Goal: Task Accomplishment & Management: Complete application form

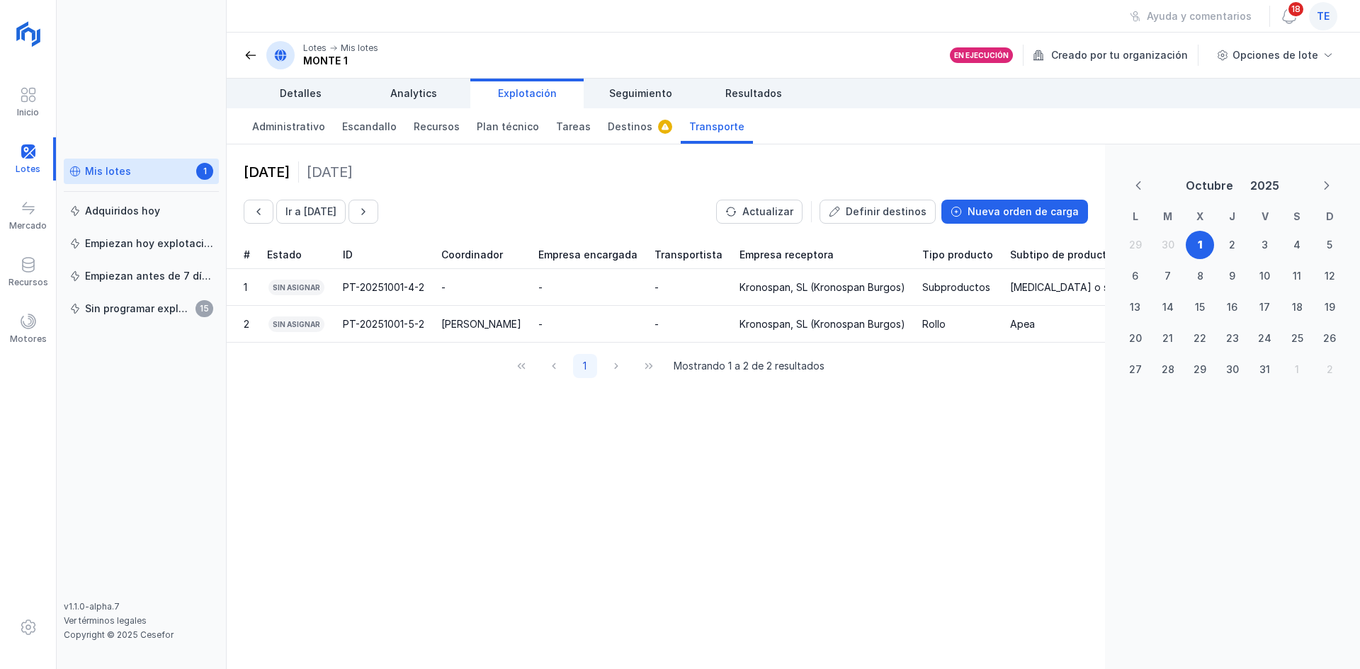
click at [103, 164] on div "Mis lotes 1" at bounding box center [141, 171] width 144 height 15
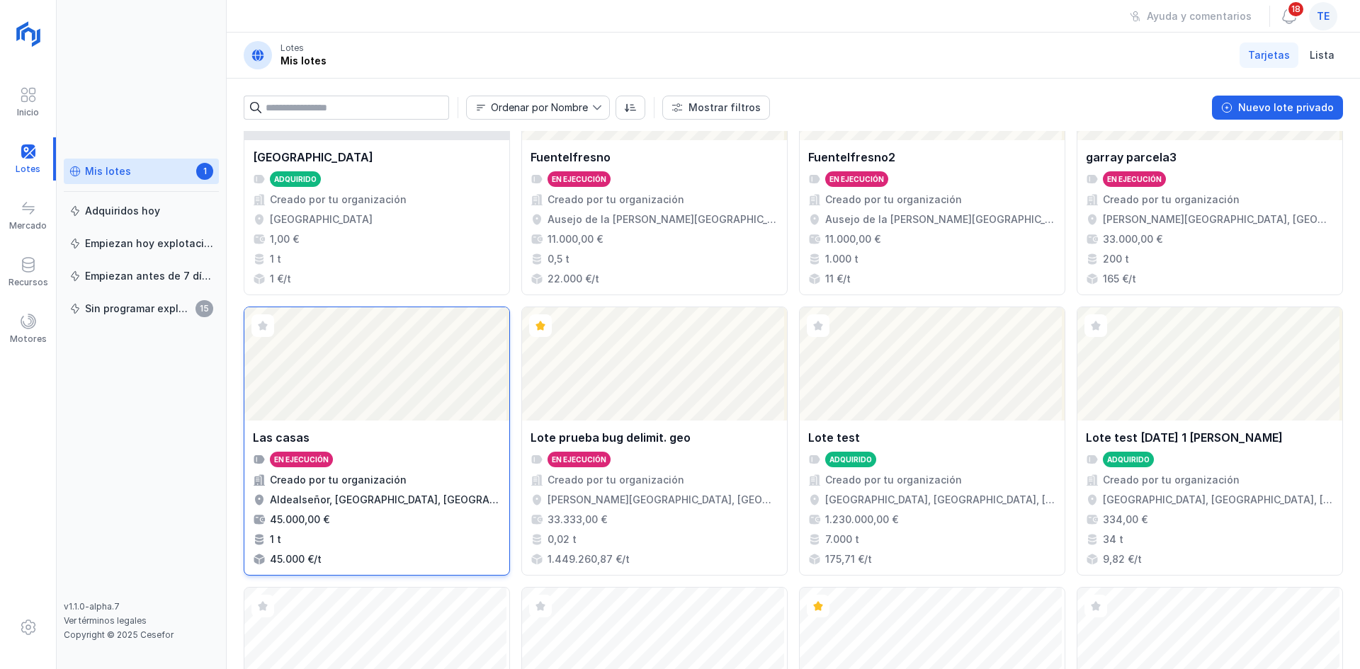
scroll to position [708, 0]
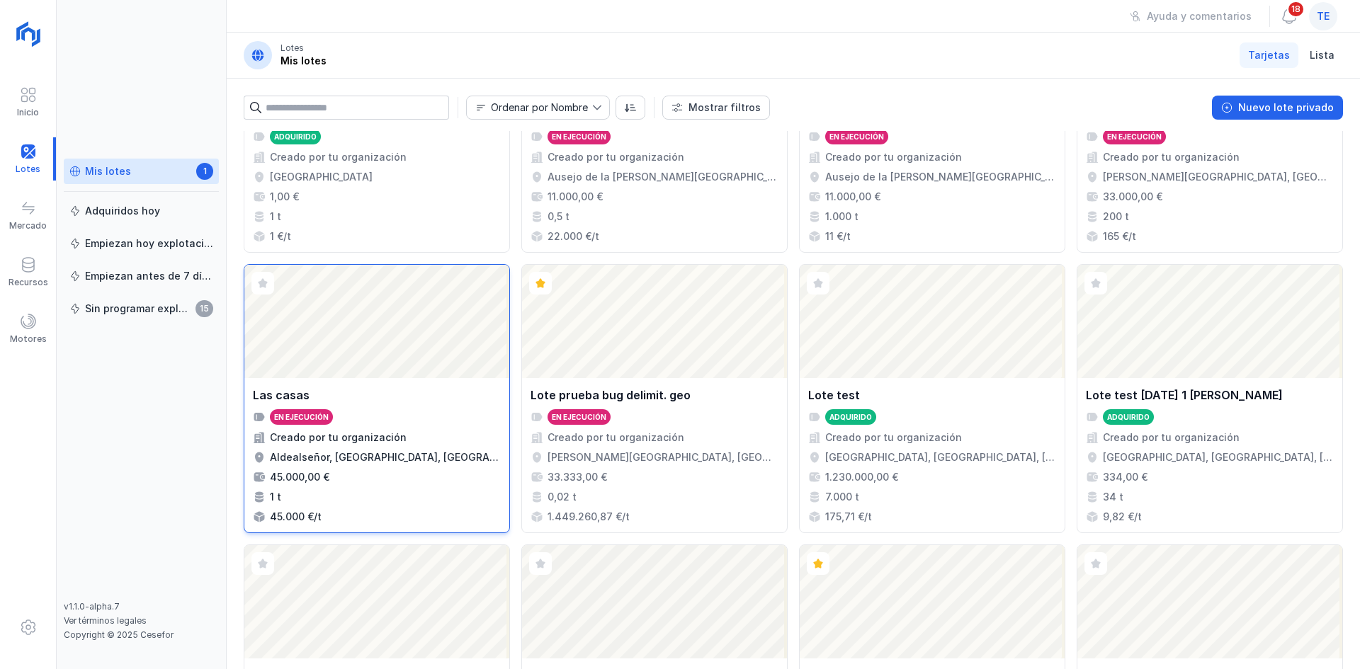
click at [399, 317] on div "Abrir lote" at bounding box center [376, 321] width 265 height 113
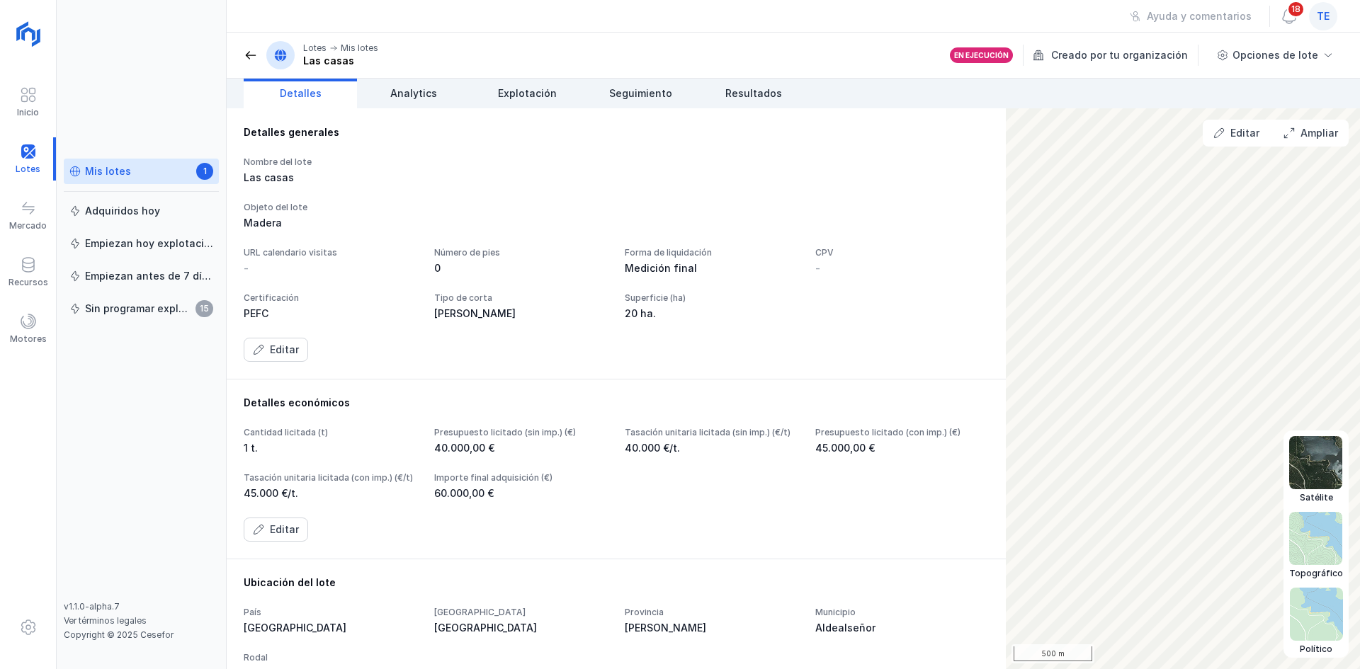
click at [1324, 467] on img at bounding box center [1315, 462] width 53 height 53
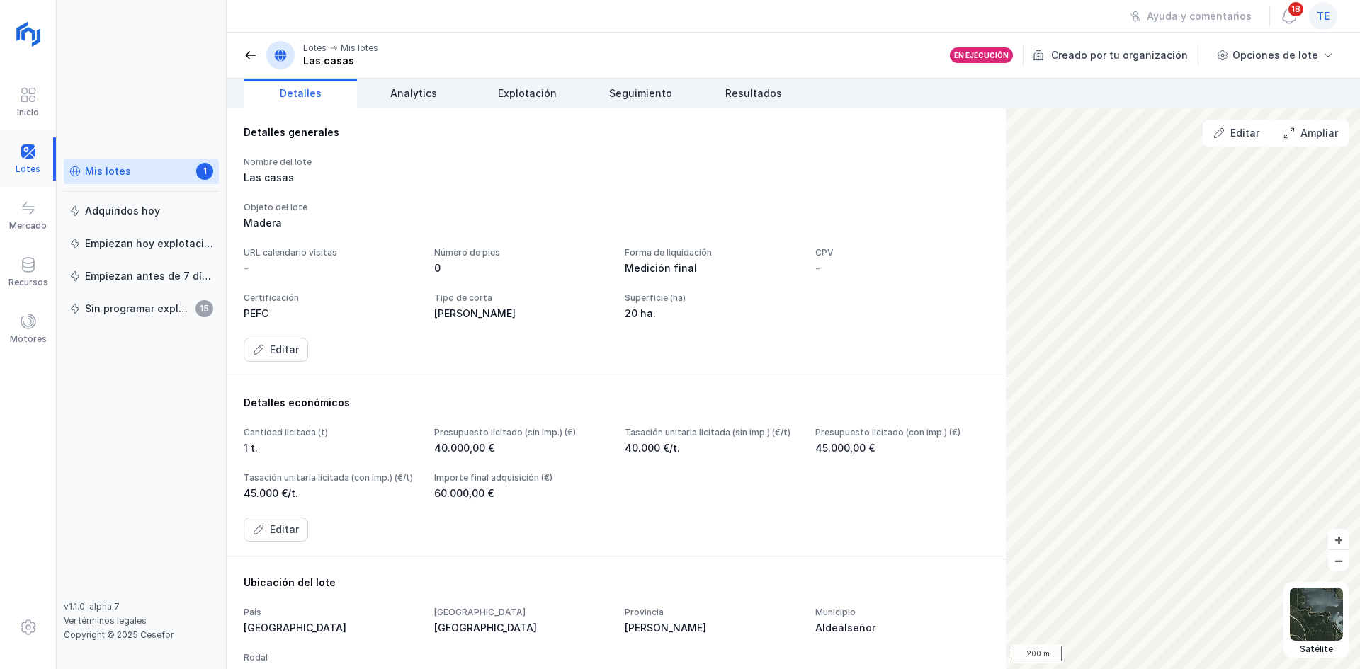
click at [41, 154] on div at bounding box center [28, 158] width 56 height 43
click at [25, 154] on div at bounding box center [28, 158] width 56 height 43
click at [179, 169] on div "Mis lotes 1" at bounding box center [141, 171] width 144 height 15
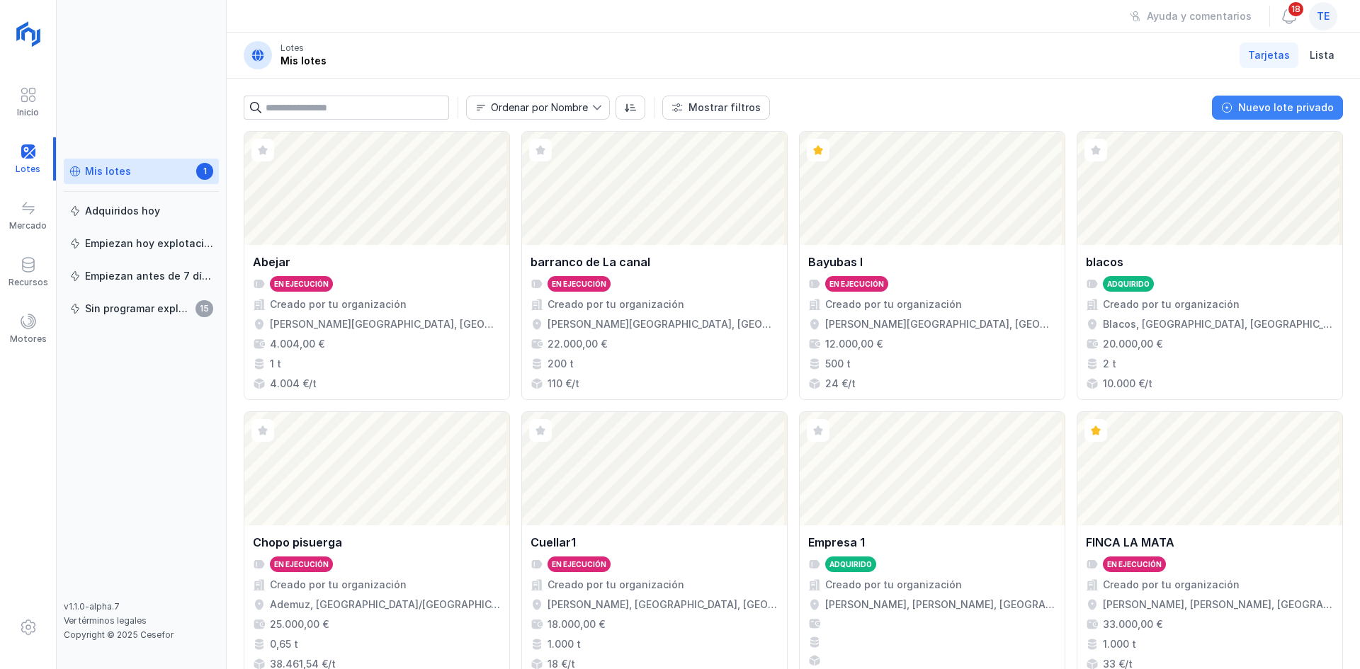
click at [1266, 115] on button "Nuevo lote privado" at bounding box center [1277, 108] width 131 height 24
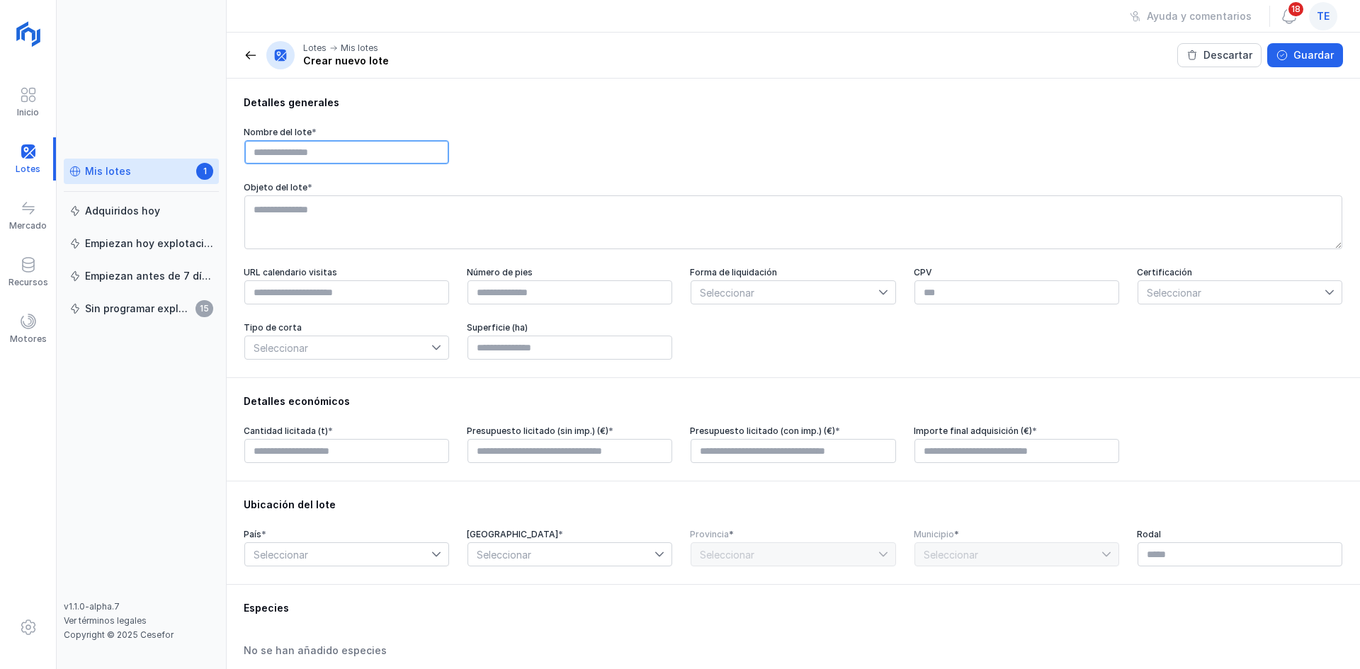
click at [407, 154] on input "text" at bounding box center [346, 152] width 205 height 24
type input "**********"
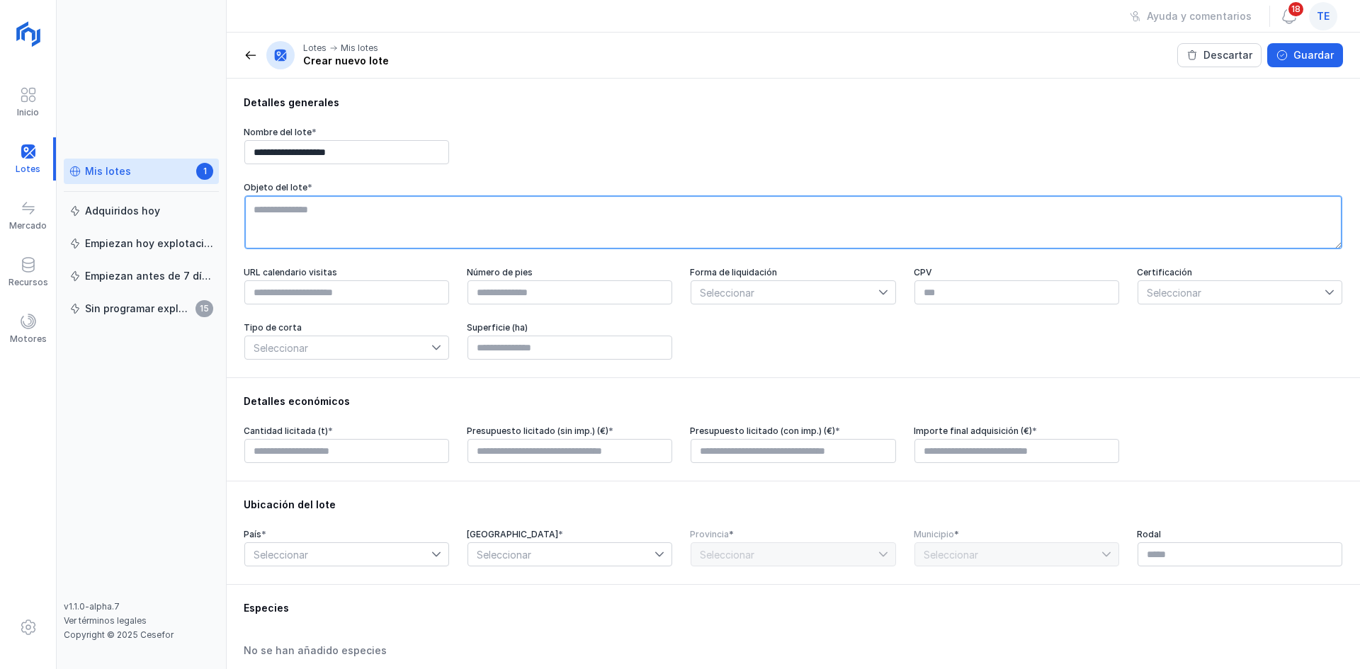
click at [376, 199] on textarea at bounding box center [793, 222] width 1098 height 54
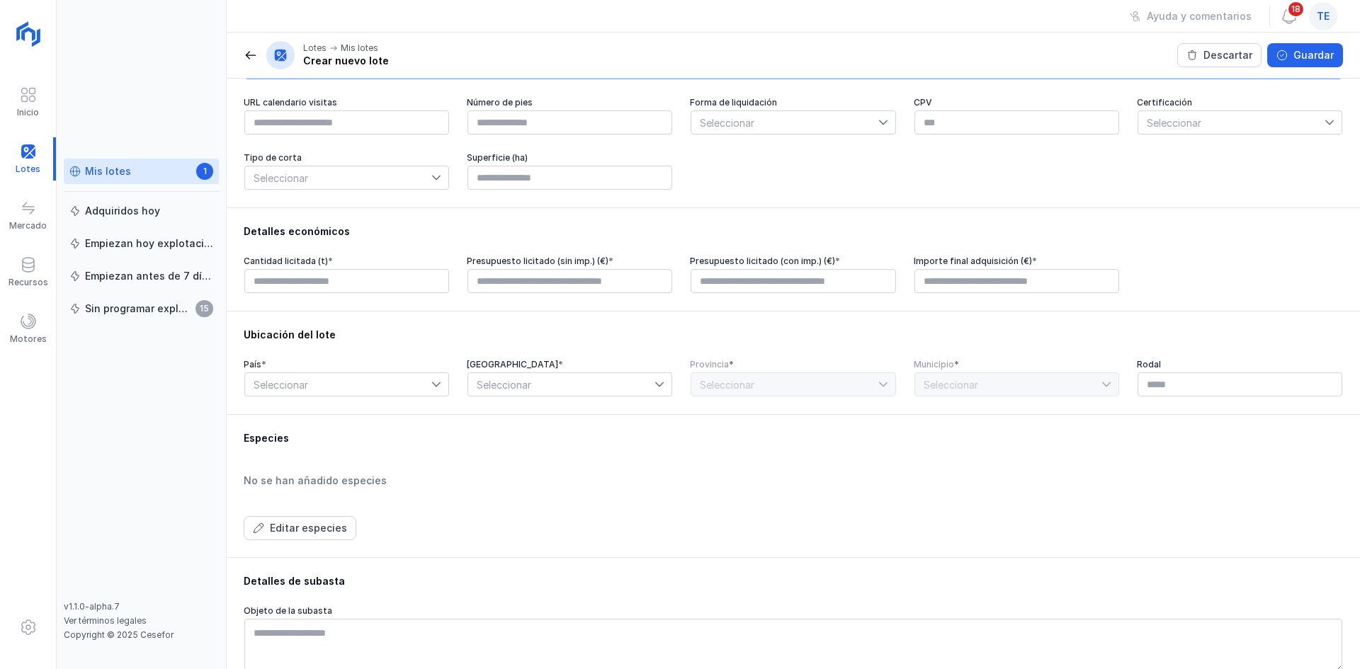
scroll to position [212, 0]
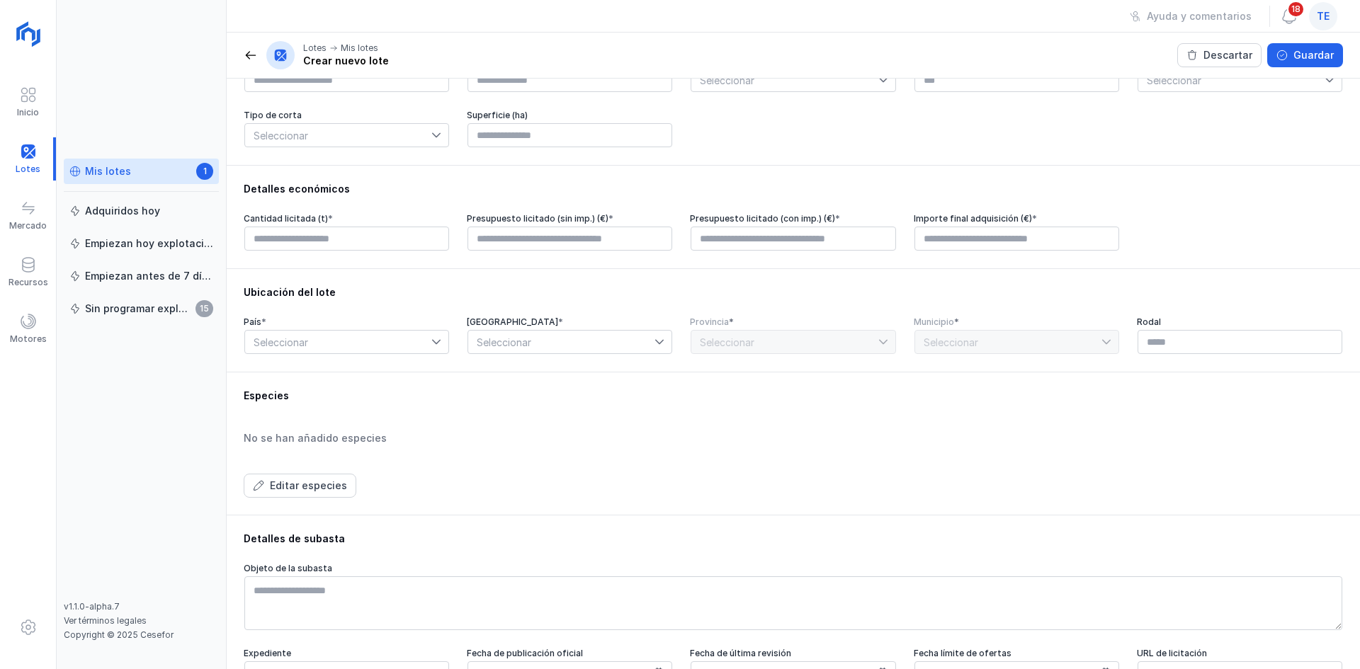
type textarea "******"
click at [346, 238] on input "text" at bounding box center [346, 239] width 205 height 24
type input "****"
click at [459, 241] on div "Cantidad licitada (t) * **** Presupuesto licitado (sin imp.) (€) * Presupuesto …" at bounding box center [793, 232] width 1099 height 38
drag, startPoint x: 482, startPoint y: 248, endPoint x: 495, endPoint y: 247, distance: 12.8
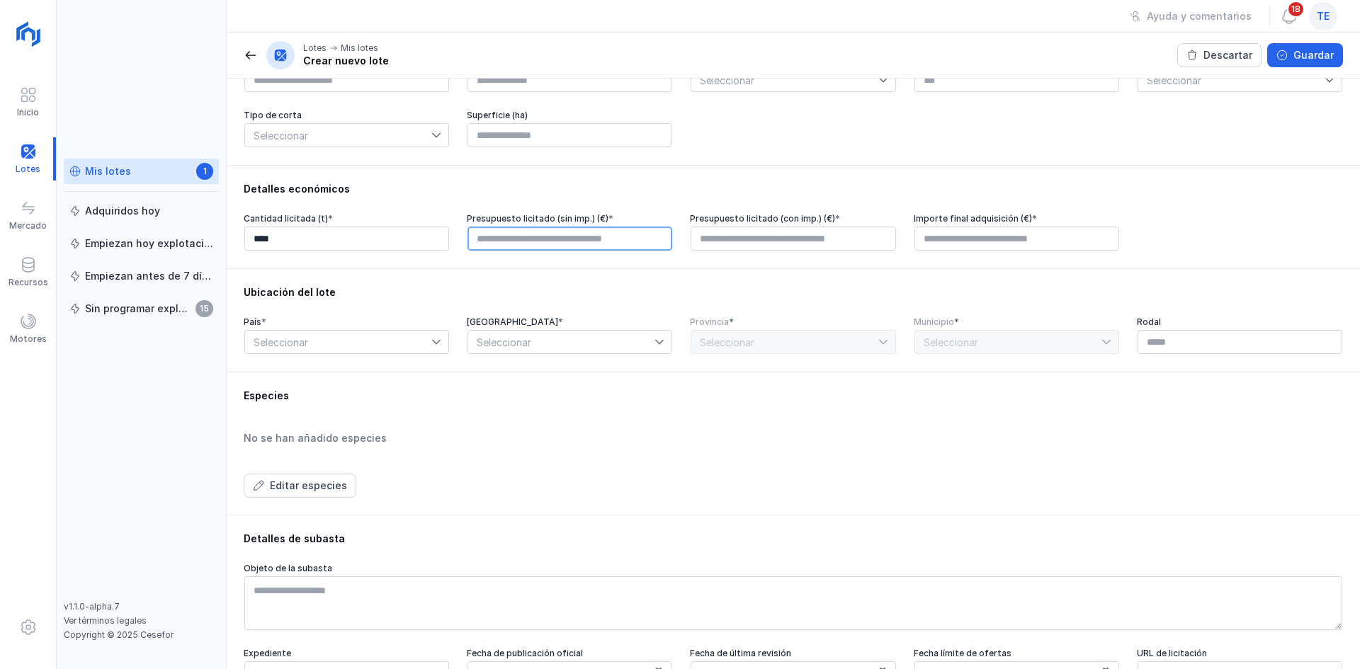
click at [484, 248] on input "text" at bounding box center [569, 239] width 205 height 24
type input "****"
click at [802, 249] on input "text" at bounding box center [793, 239] width 205 height 24
type input "****"
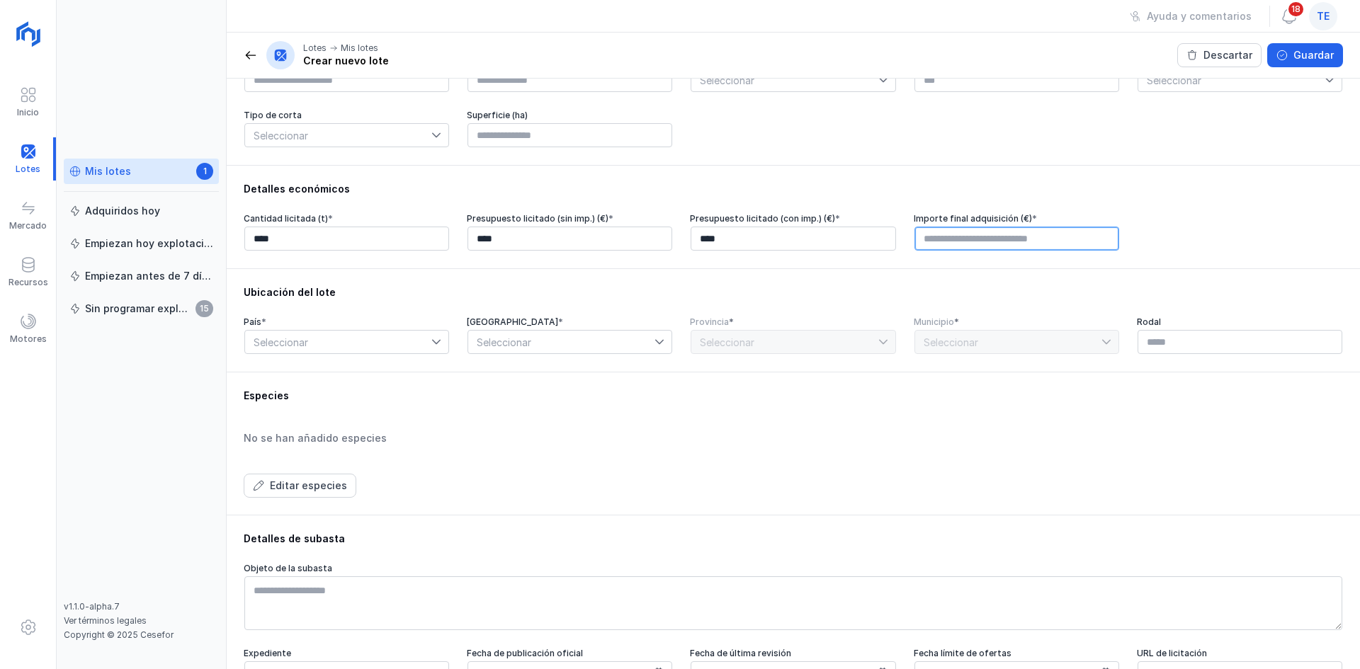
click at [960, 235] on input "text" at bounding box center [1016, 239] width 205 height 24
type input "****"
click at [365, 353] on span "Seleccionar" at bounding box center [338, 342] width 186 height 23
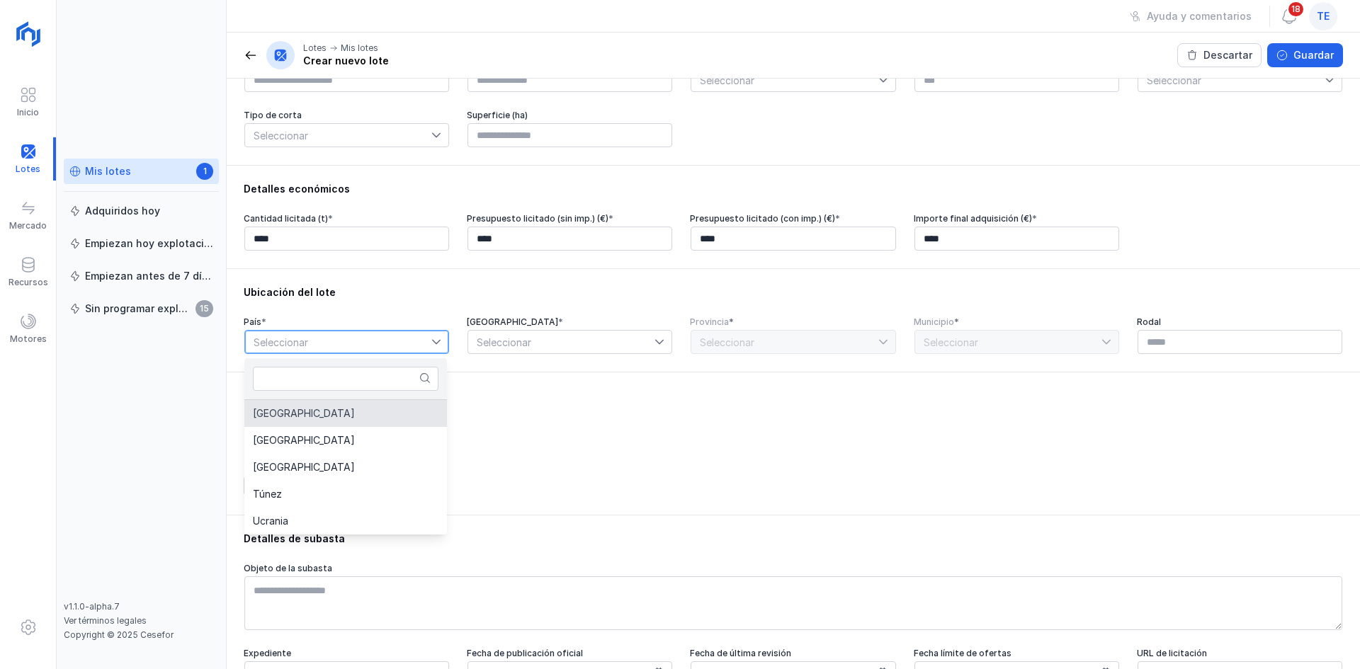
drag, startPoint x: 361, startPoint y: 405, endPoint x: 487, endPoint y: 375, distance: 129.7
click at [367, 402] on li "[GEOGRAPHIC_DATA]" at bounding box center [345, 413] width 203 height 27
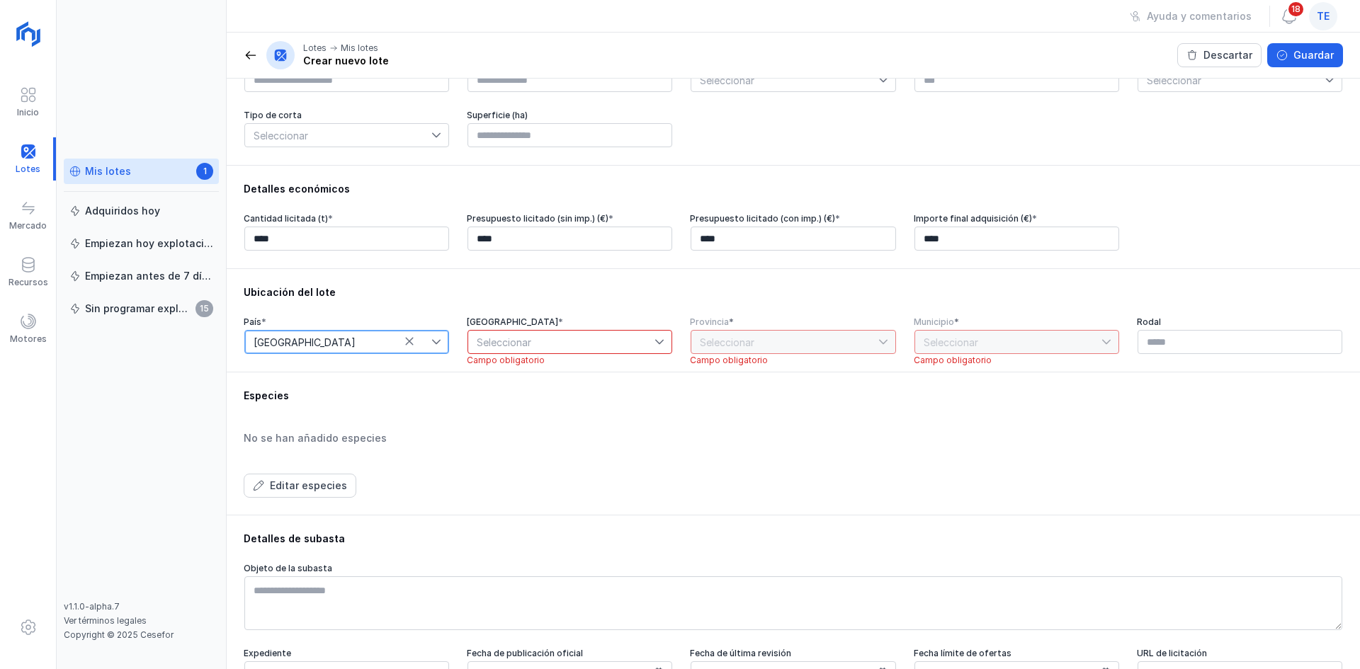
click at [521, 352] on span "Seleccionar" at bounding box center [561, 342] width 186 height 23
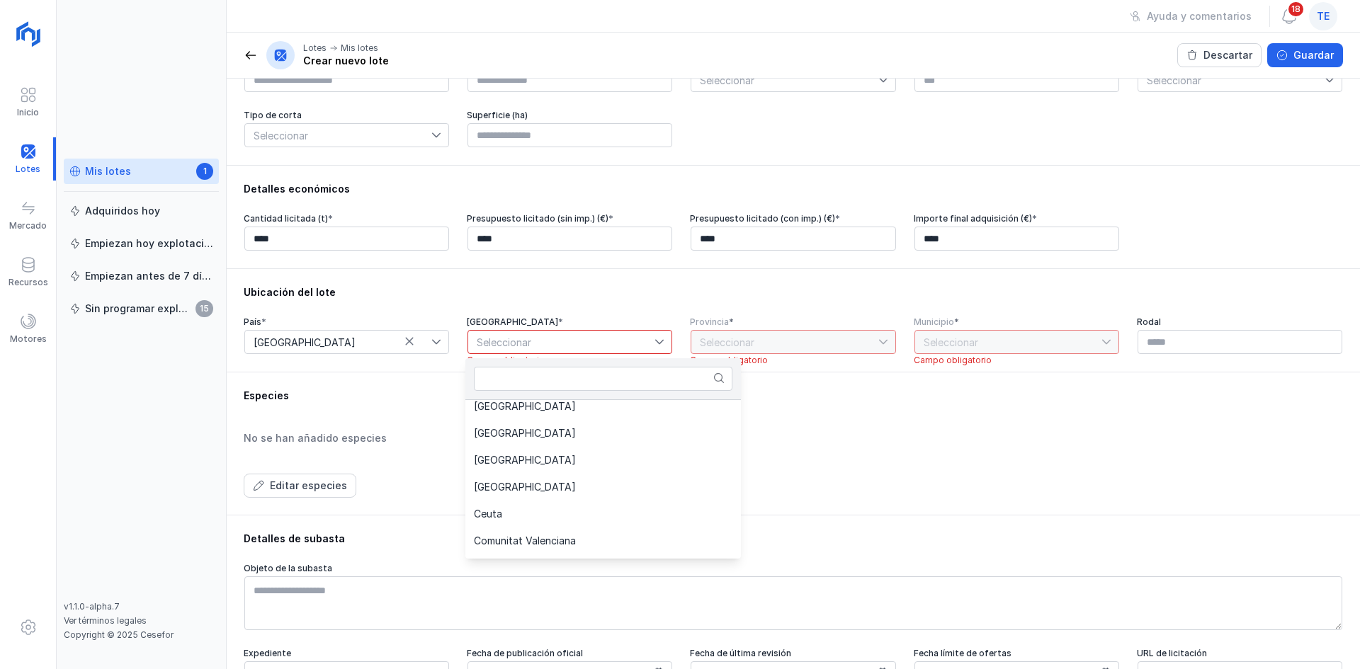
drag, startPoint x: 539, startPoint y: 432, endPoint x: 710, endPoint y: 371, distance: 181.2
click at [539, 431] on span "[GEOGRAPHIC_DATA]" at bounding box center [525, 433] width 102 height 10
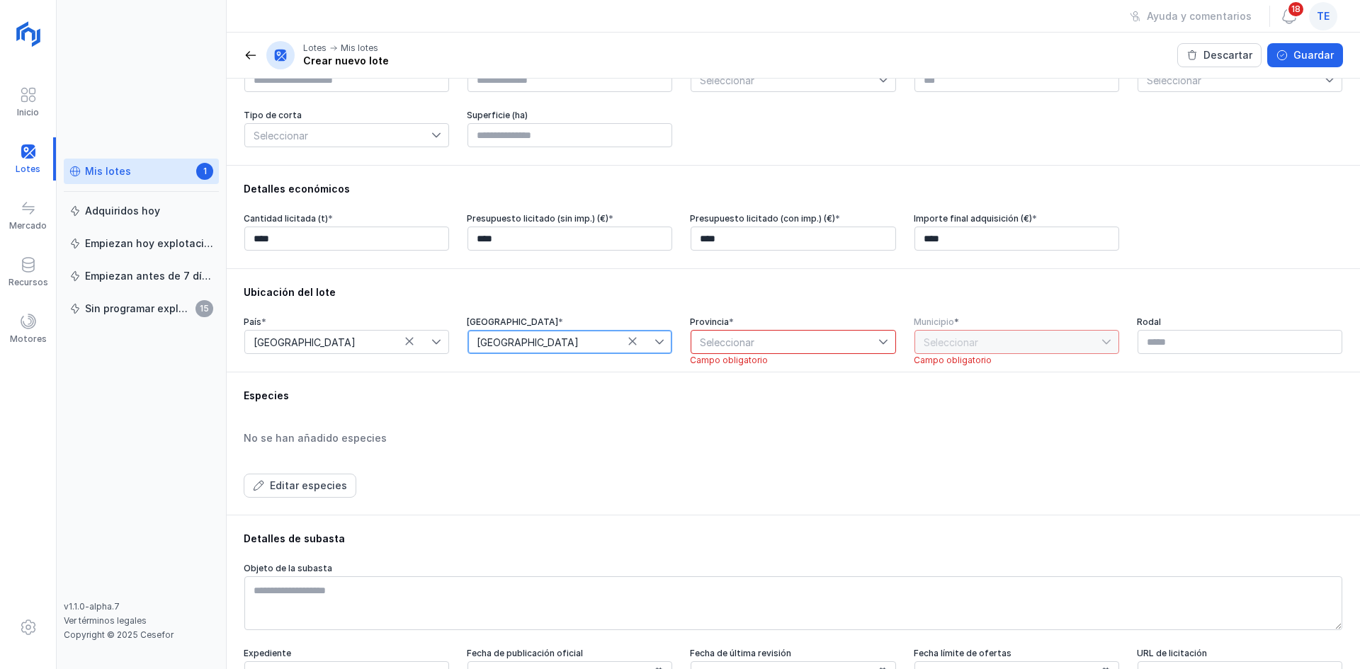
click at [751, 353] on span "Seleccionar" at bounding box center [784, 342] width 186 height 23
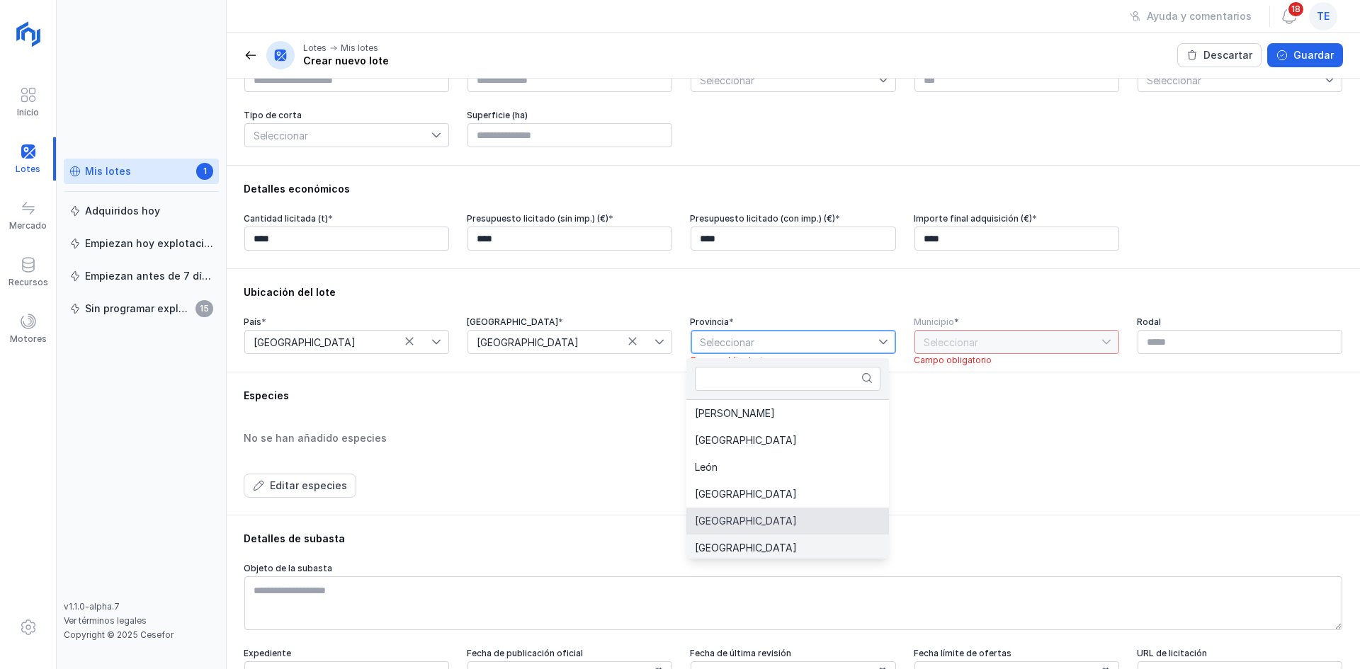
scroll to position [71, 0]
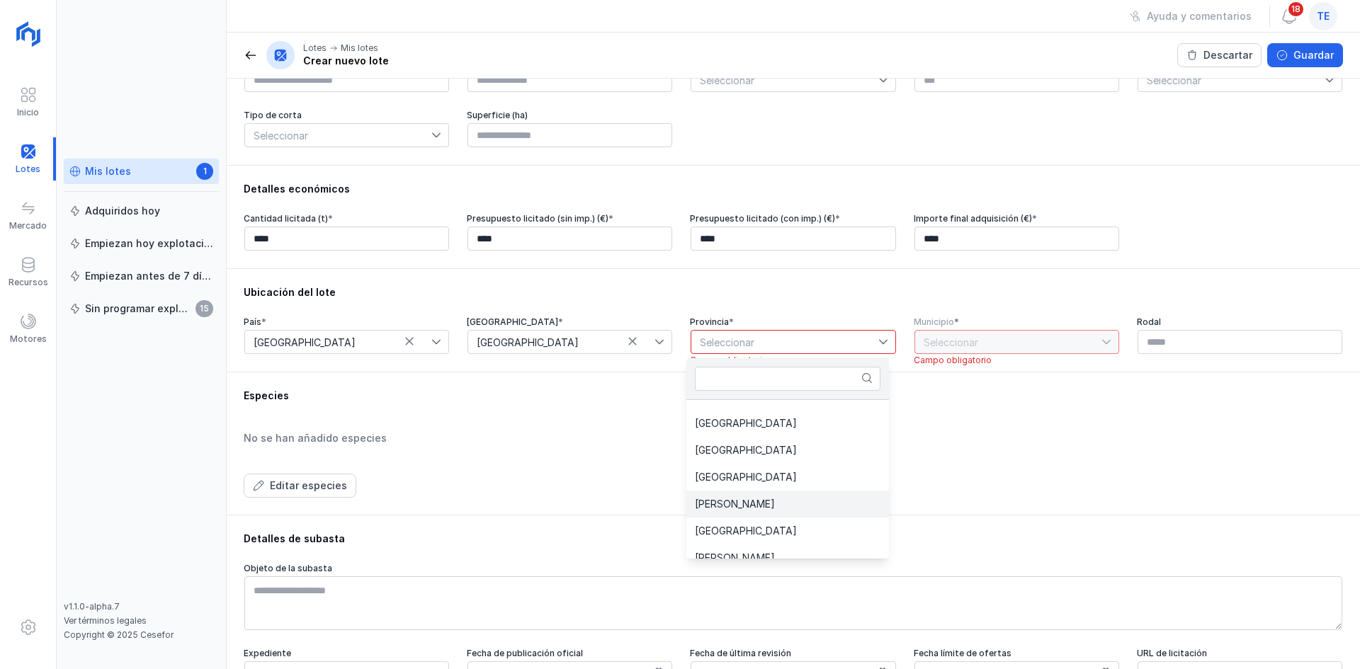
click at [749, 500] on li "[PERSON_NAME]" at bounding box center [787, 504] width 203 height 27
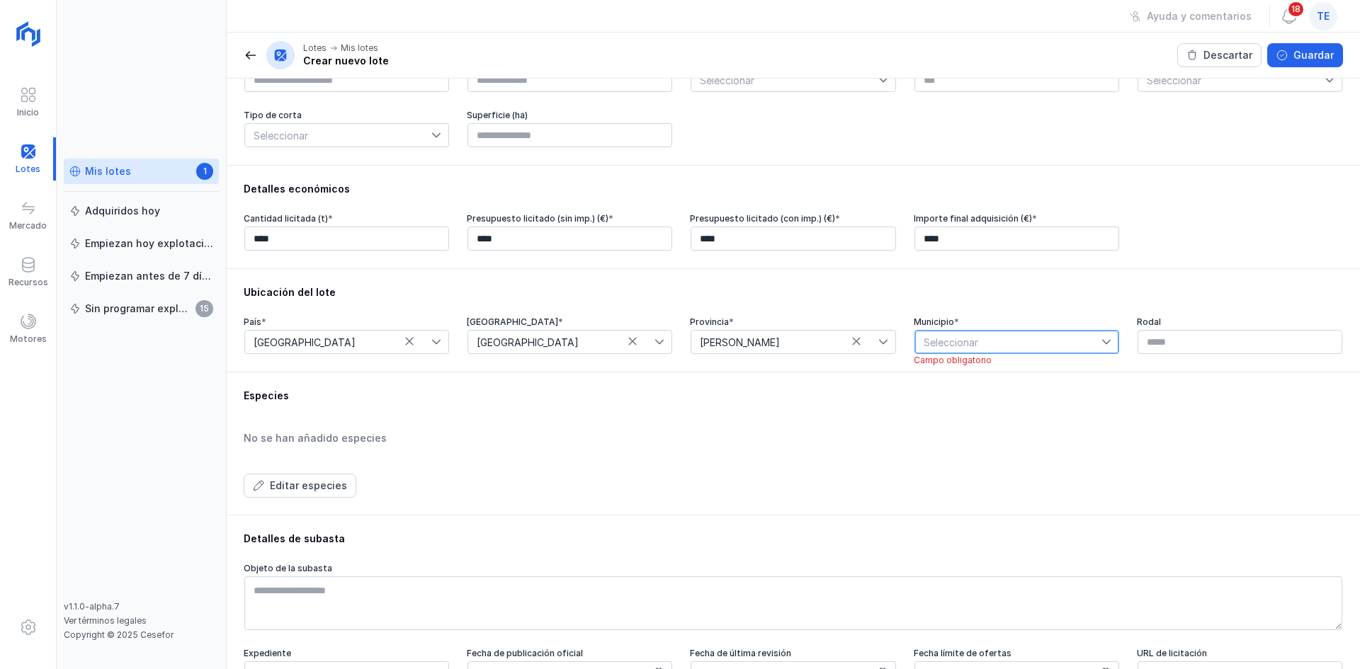
click at [934, 346] on span "Seleccionar" at bounding box center [1008, 342] width 186 height 23
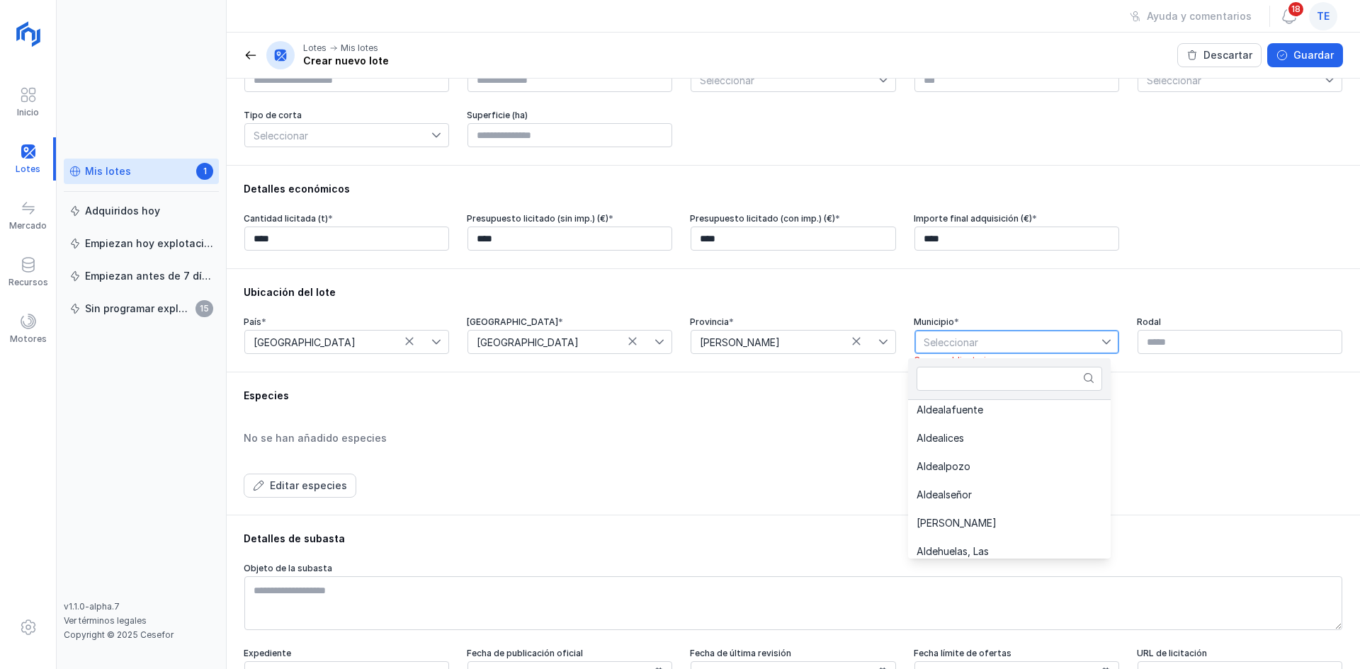
scroll to position [212, 0]
click at [982, 472] on li "[PERSON_NAME]" at bounding box center [1009, 485] width 203 height 28
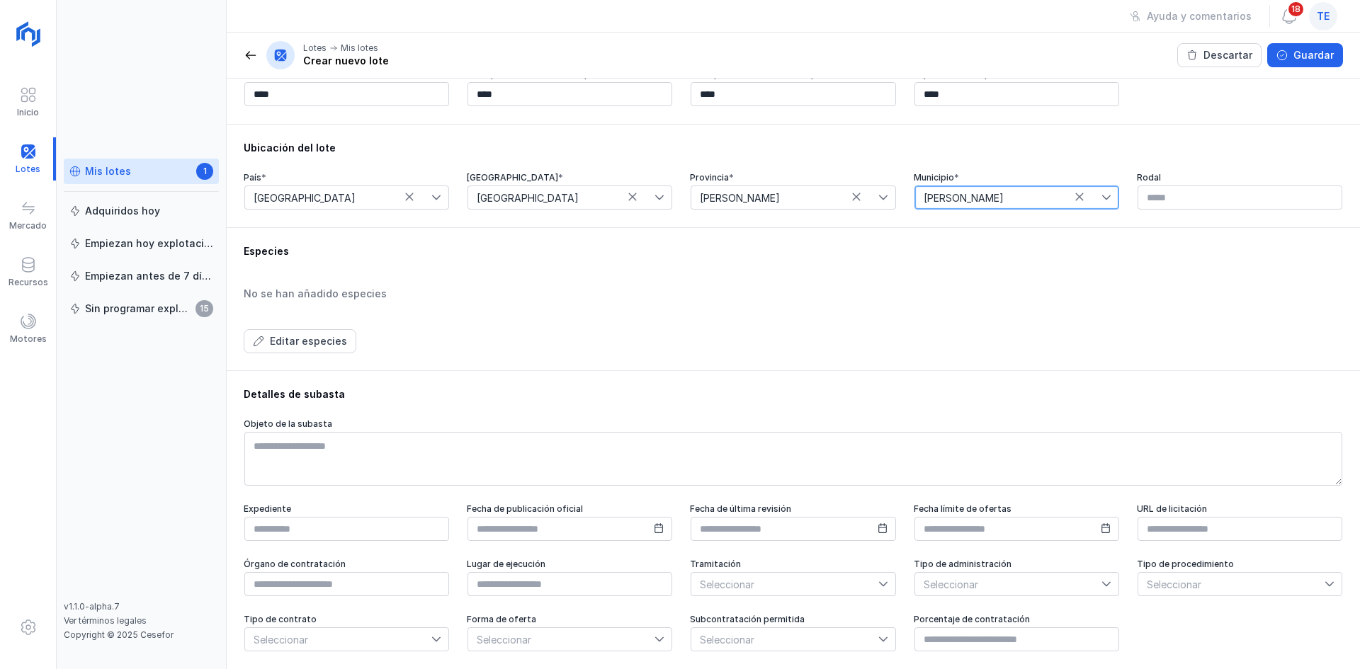
scroll to position [365, 0]
click at [302, 341] on div "Editar especies" at bounding box center [308, 341] width 77 height 14
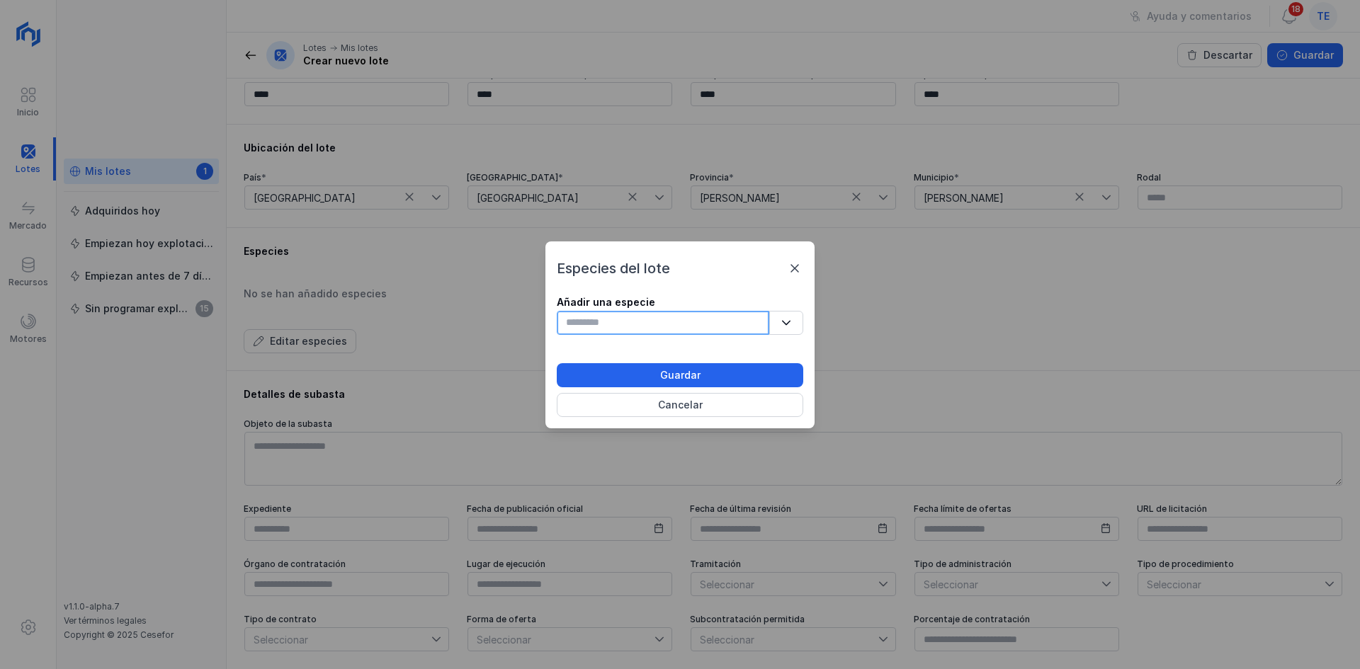
click at [653, 326] on input "text" at bounding box center [663, 323] width 212 height 24
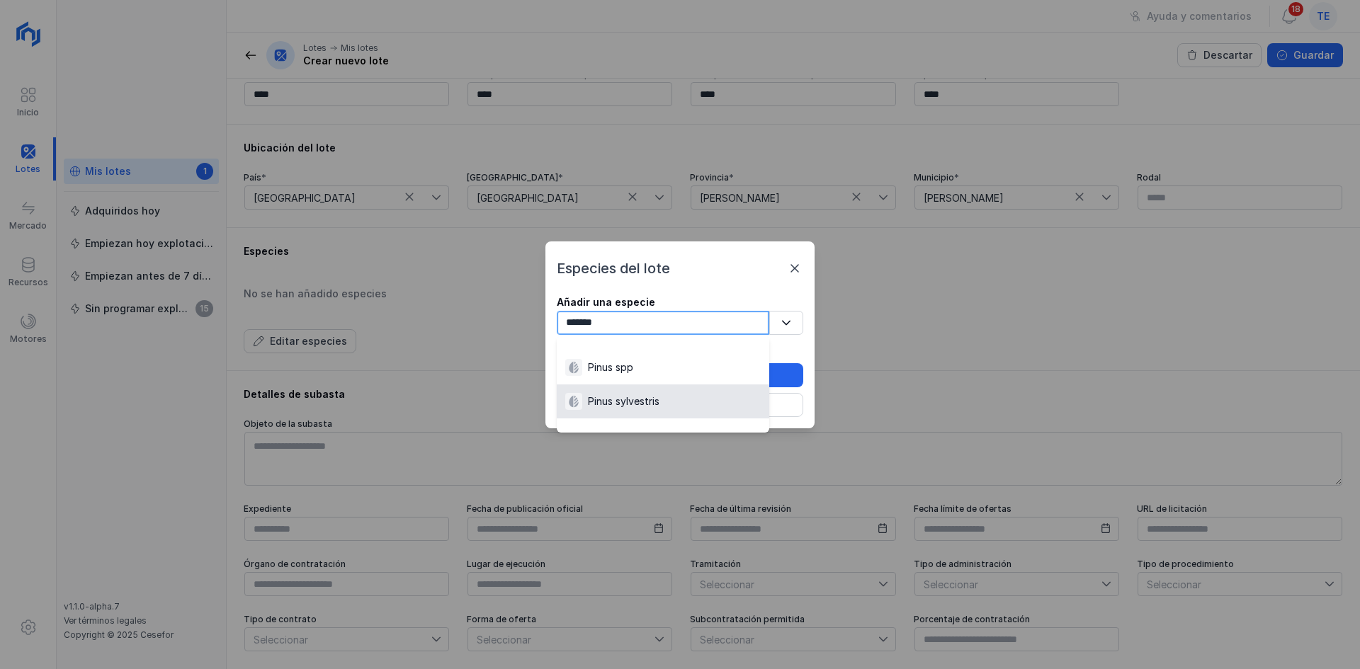
type input "*******"
click at [661, 400] on div "Pinus sylvestris" at bounding box center [662, 401] width 195 height 17
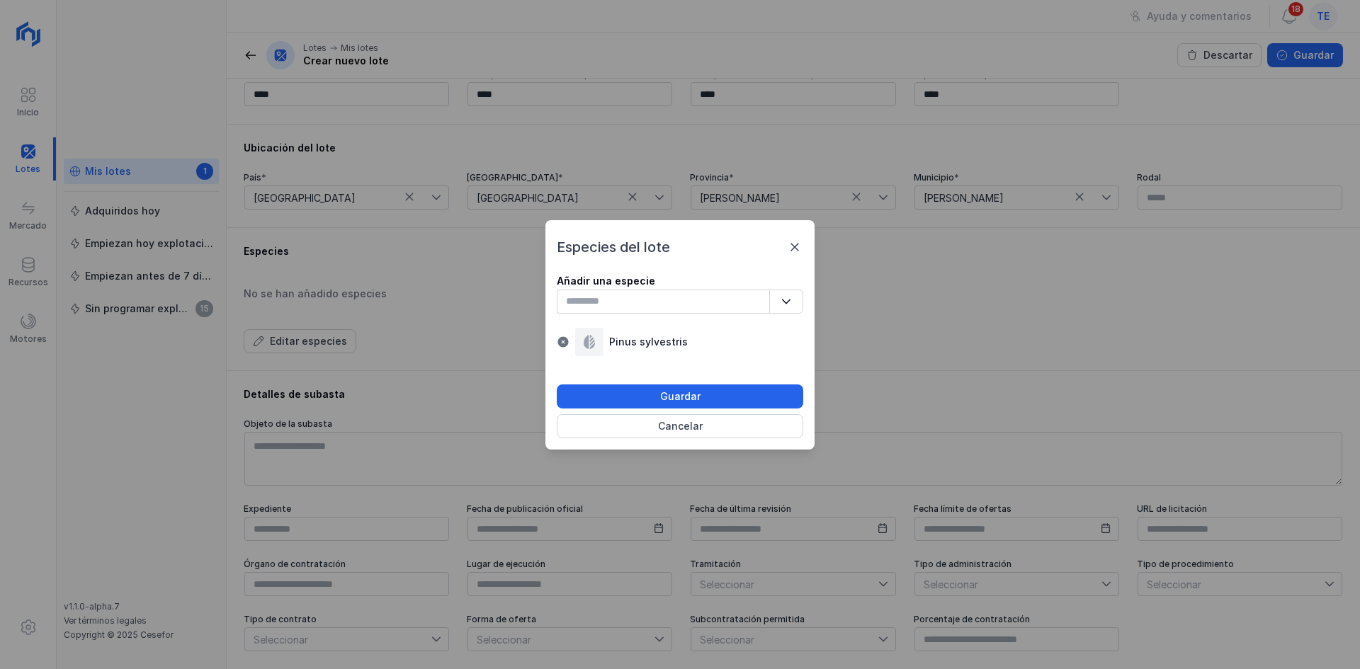
click at [699, 383] on div "Especies del lote Añadir una especie No se encontraron resultados Pinus sylvest…" at bounding box center [680, 337] width 246 height 201
click at [699, 385] on button "Guardar" at bounding box center [680, 397] width 246 height 24
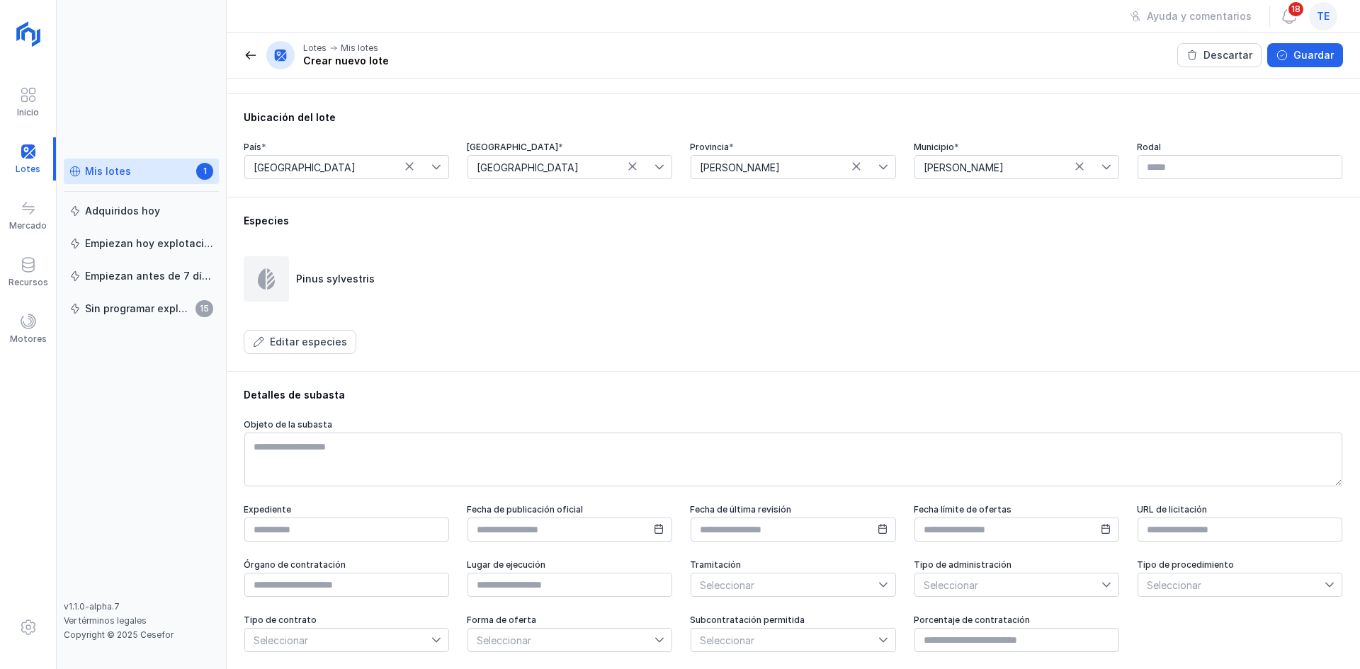
scroll to position [397, 0]
click at [1305, 55] on div "Guardar" at bounding box center [1313, 55] width 40 height 14
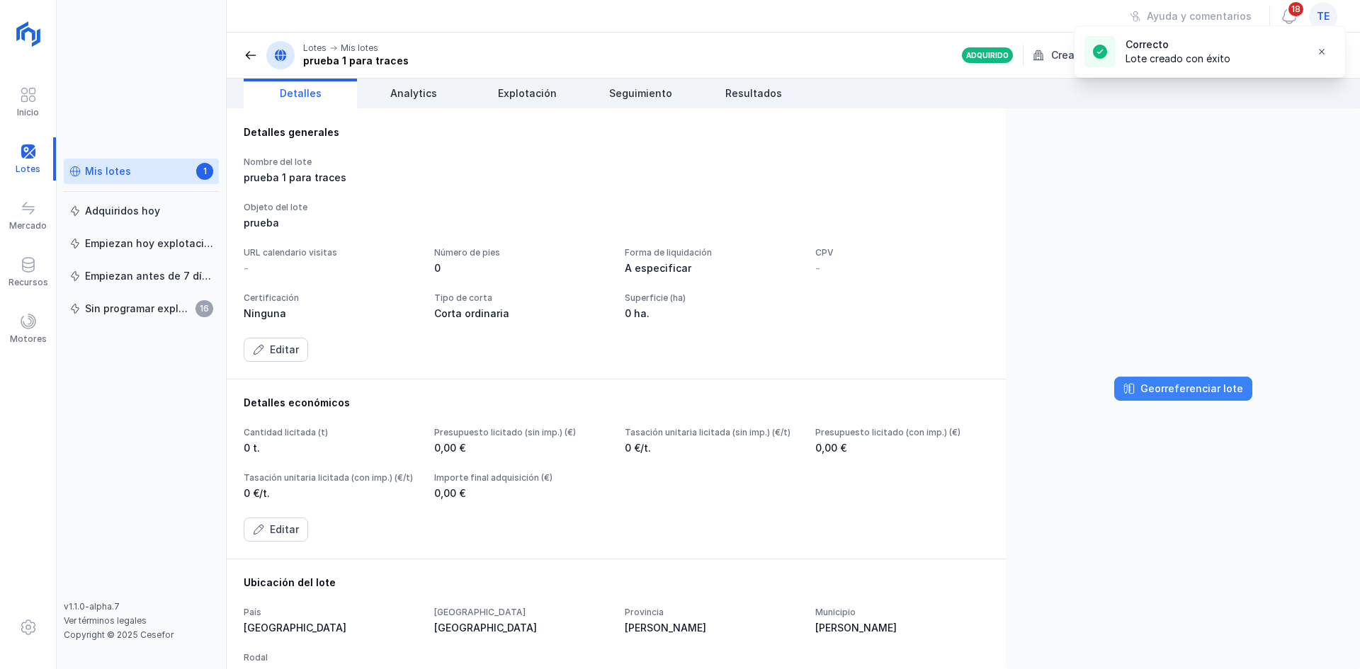
click at [1186, 390] on div "Georreferenciar lote" at bounding box center [1191, 389] width 103 height 14
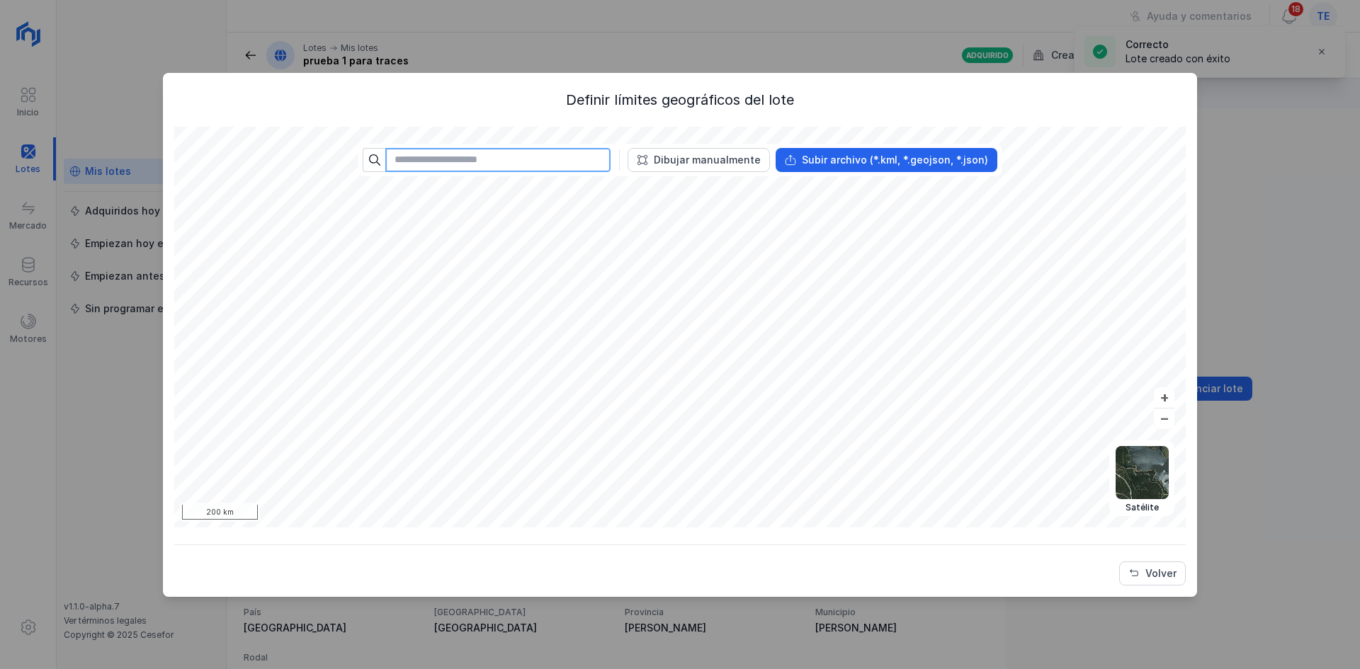
click at [554, 164] on input "text" at bounding box center [497, 160] width 225 height 24
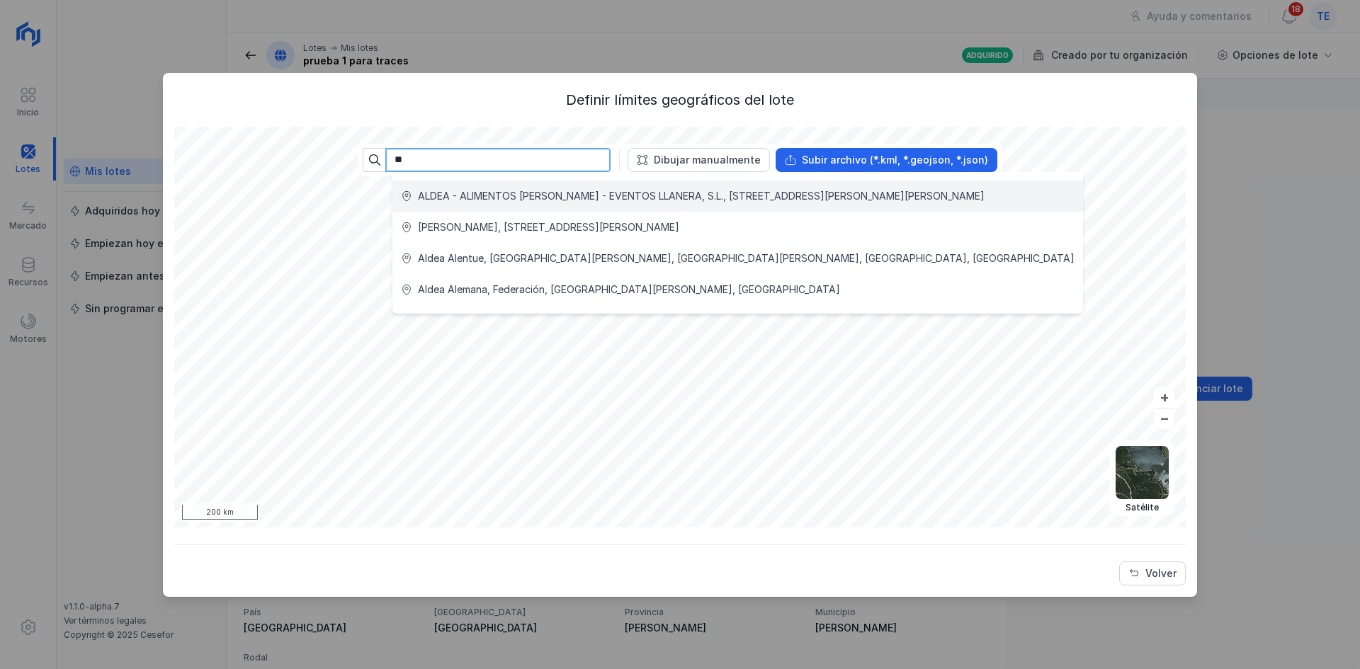
type input "*"
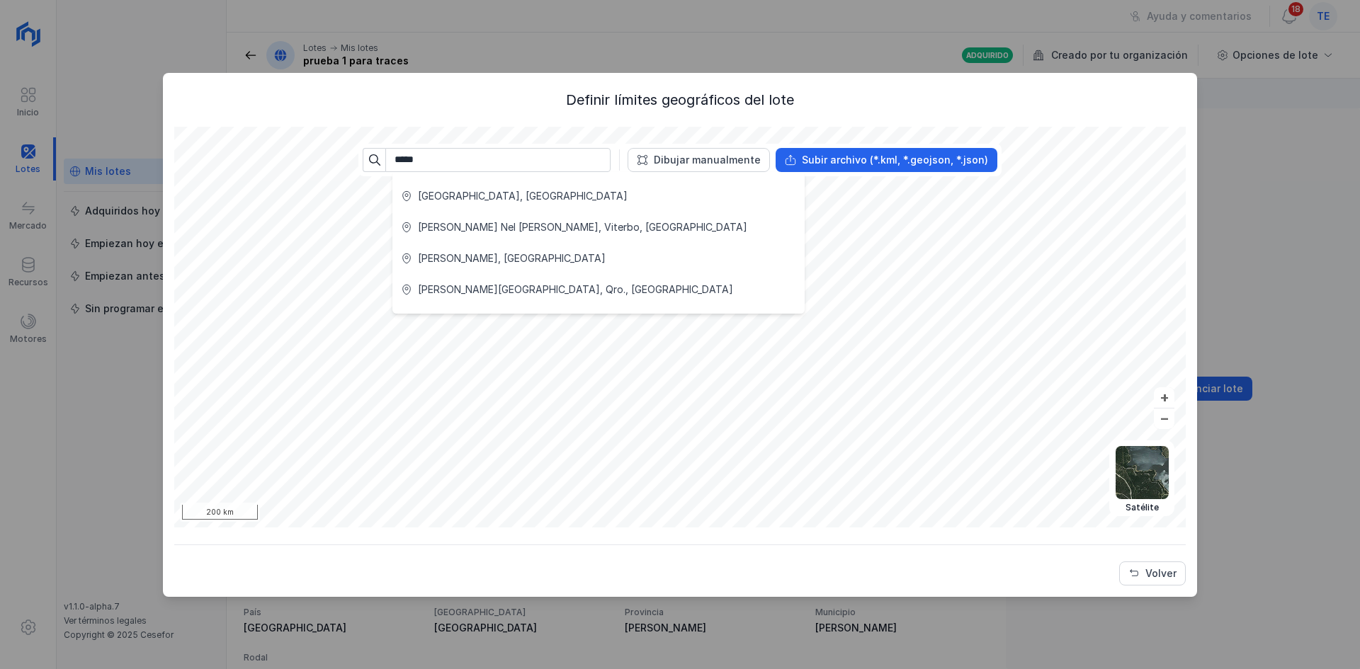
click at [553, 201] on div "[GEOGRAPHIC_DATA], [GEOGRAPHIC_DATA]" at bounding box center [598, 196] width 395 height 14
type input "**********"
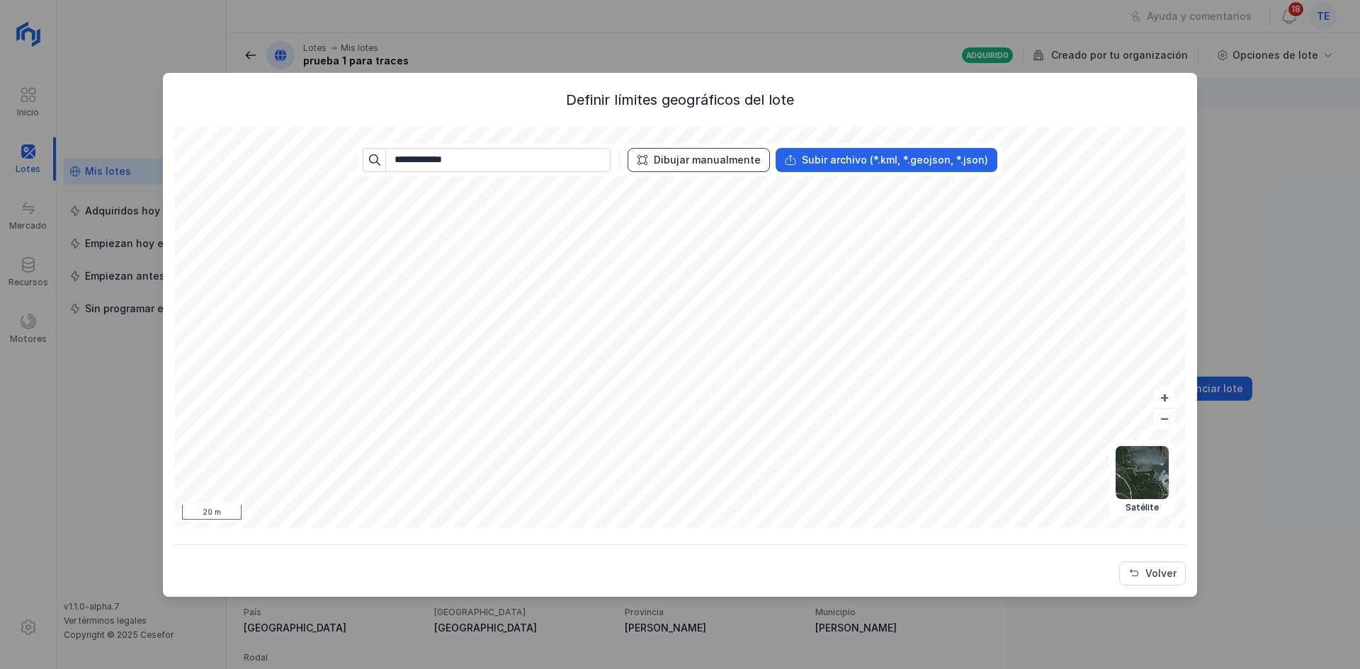
click at [732, 156] on div "Dibujar manualmente" at bounding box center [707, 160] width 107 height 14
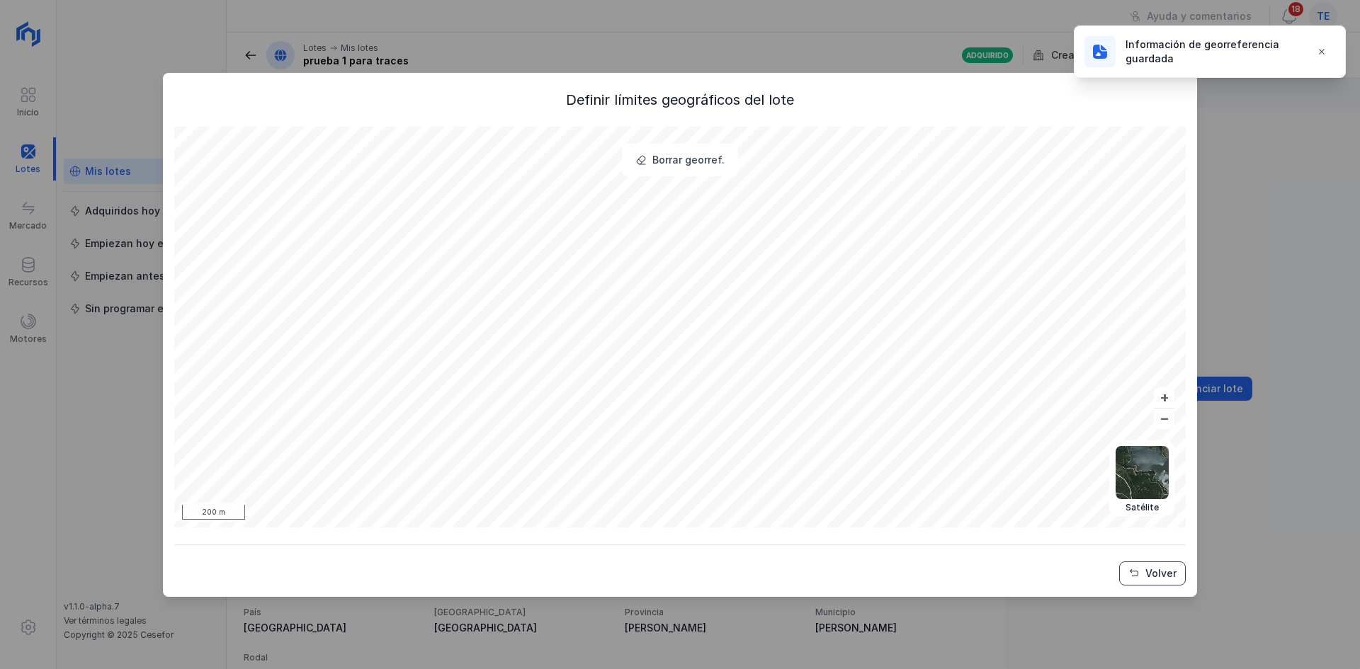
click at [1152, 578] on div "Volver" at bounding box center [1160, 574] width 31 height 14
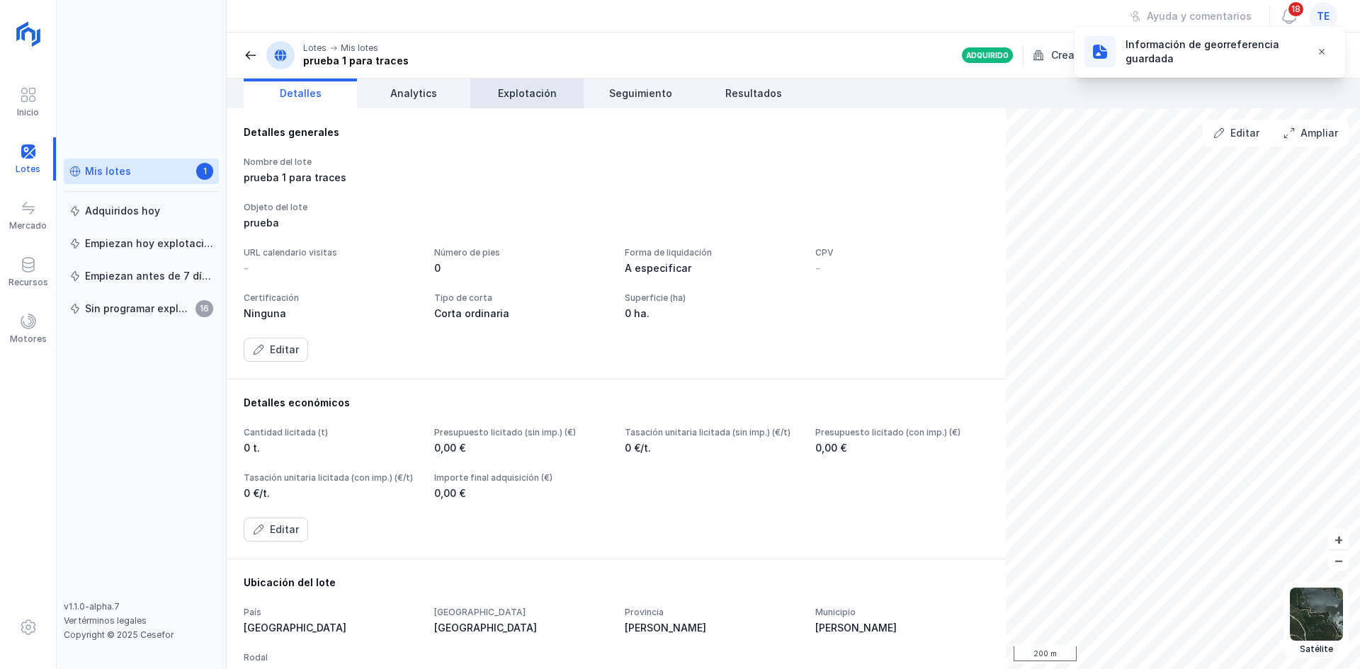
click at [501, 83] on link "Explotación" at bounding box center [526, 94] width 113 height 30
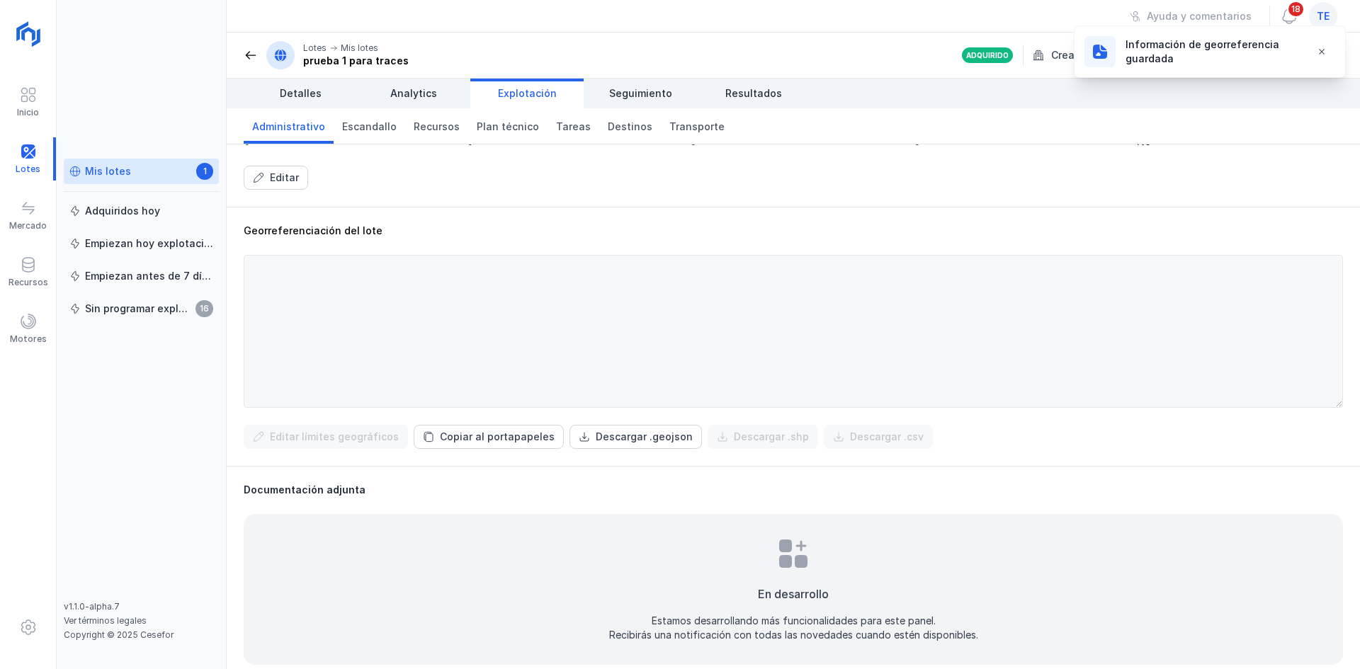
scroll to position [404, 0]
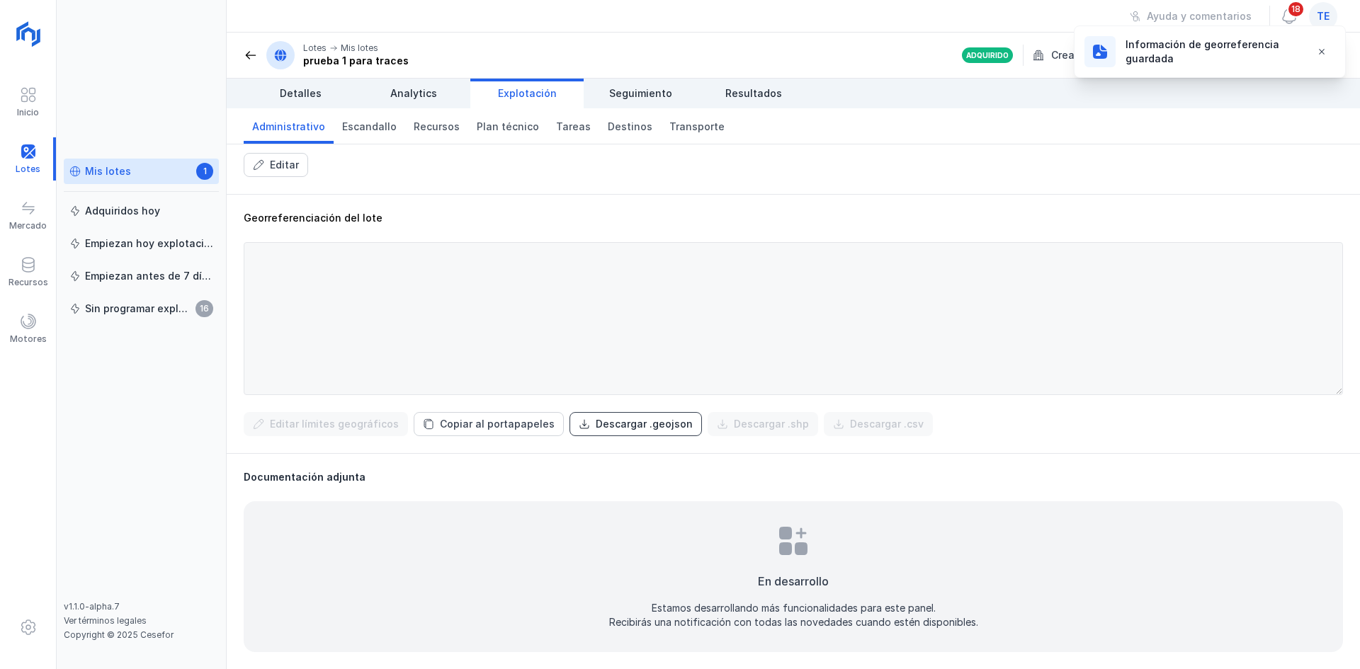
click at [665, 427] on div "Descargar .geojson" at bounding box center [644, 424] width 97 height 14
